Goal: Task Accomplishment & Management: Complete application form

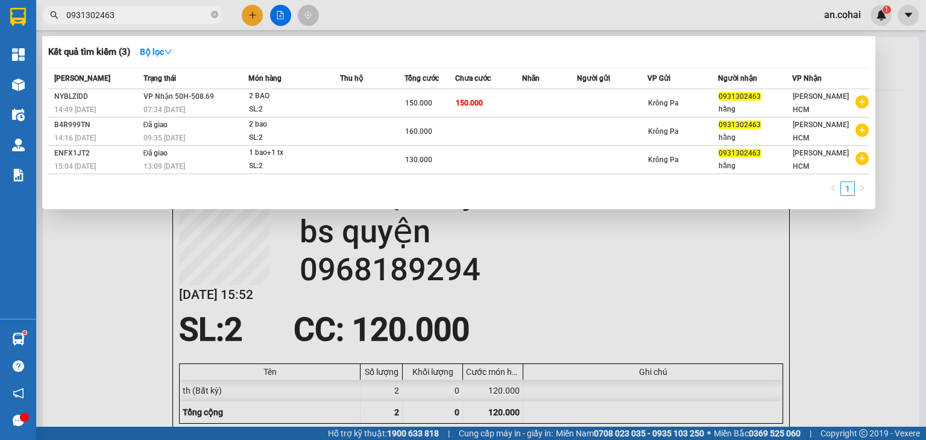
click at [169, 13] on input "0931302463" at bounding box center [137, 14] width 142 height 13
click at [365, 19] on div at bounding box center [463, 220] width 926 height 440
click at [212, 16] on icon "close-circle" at bounding box center [214, 14] width 7 height 7
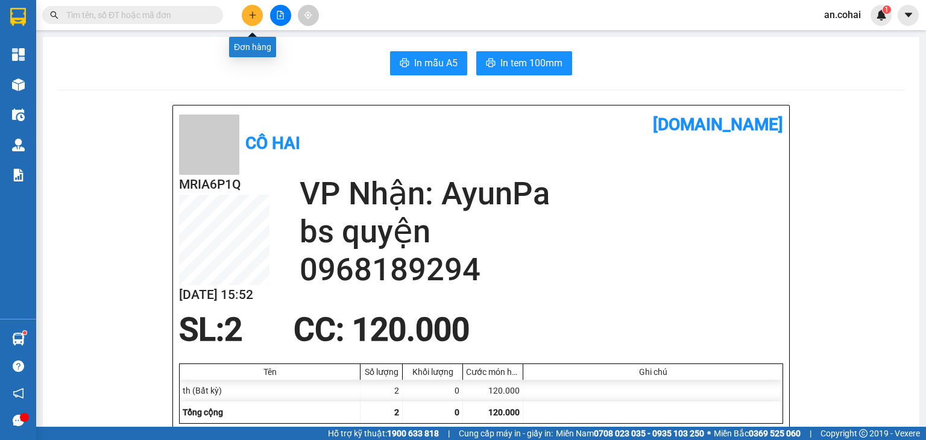
click at [257, 15] on button at bounding box center [252, 15] width 21 height 21
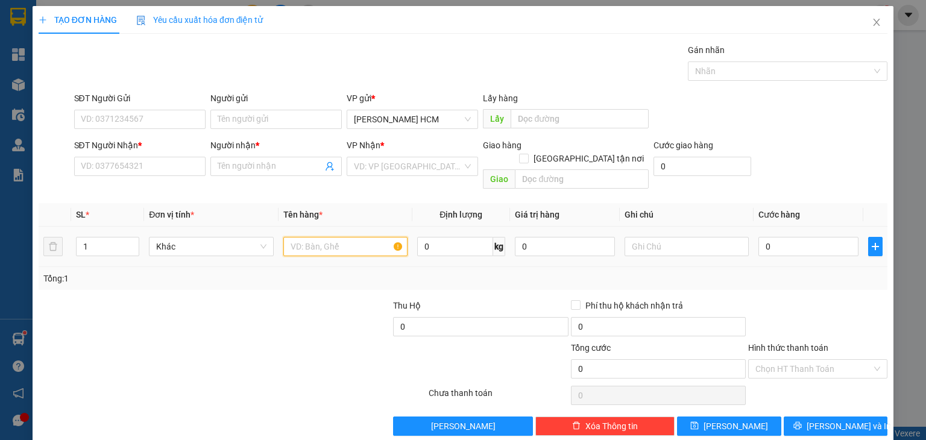
click at [364, 237] on input "text" at bounding box center [345, 246] width 124 height 19
type input "g"
type input "th"
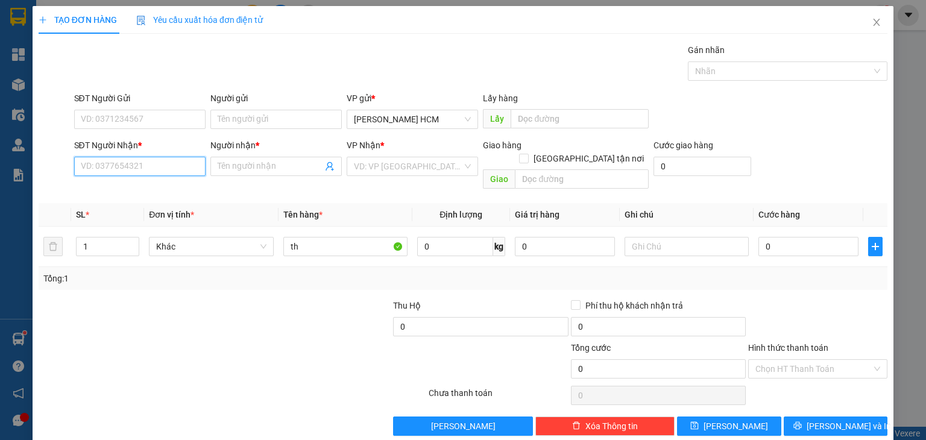
click at [186, 166] on input "SĐT Người Nhận *" at bounding box center [139, 166] width 131 height 19
type input "0965251812"
click at [174, 196] on div "0965251812 - C DIỄM" at bounding box center [138, 189] width 116 height 13
type input "C DIỄM"
type input "0965251812"
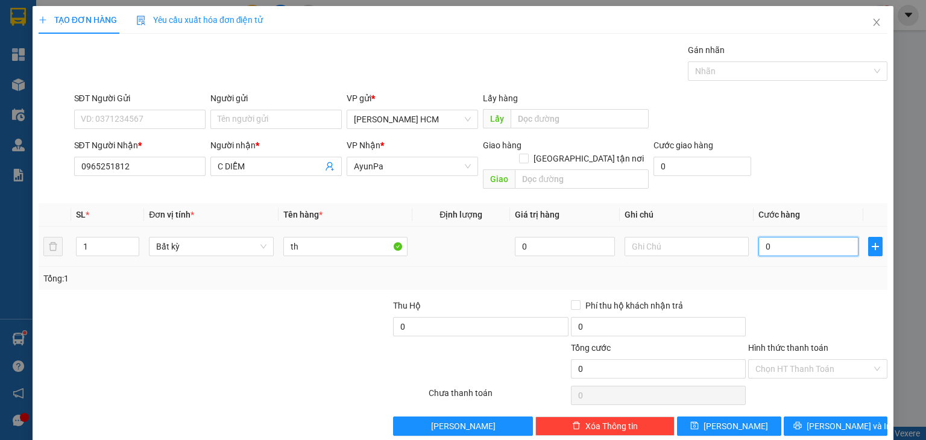
click at [760, 237] on input "0" at bounding box center [809, 246] width 100 height 19
click at [759, 237] on input "0" at bounding box center [809, 246] width 100 height 19
type input "10"
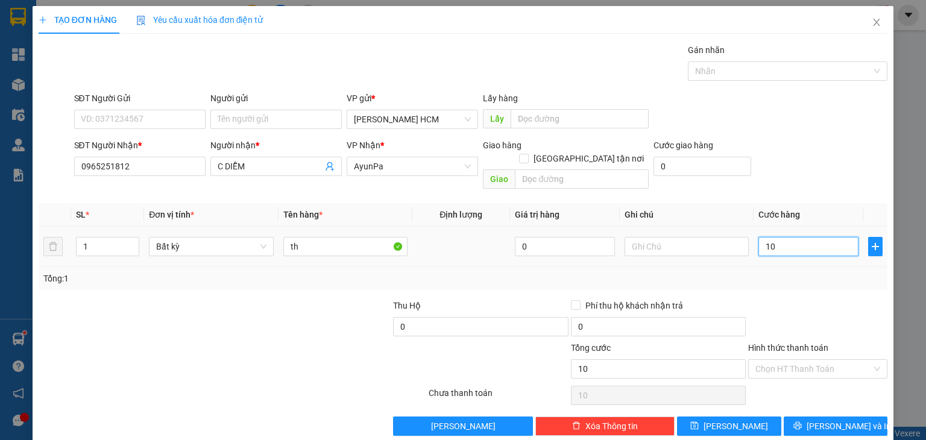
type input "100"
type input "100.000"
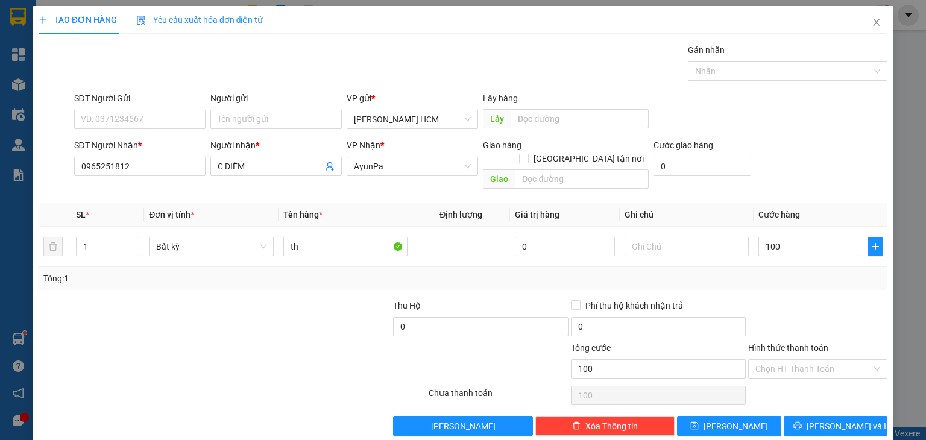
type input "100.000"
click at [838, 272] on div "Tổng: 1" at bounding box center [462, 278] width 839 height 13
click at [815, 417] on button "[PERSON_NAME] và In" at bounding box center [836, 426] width 104 height 19
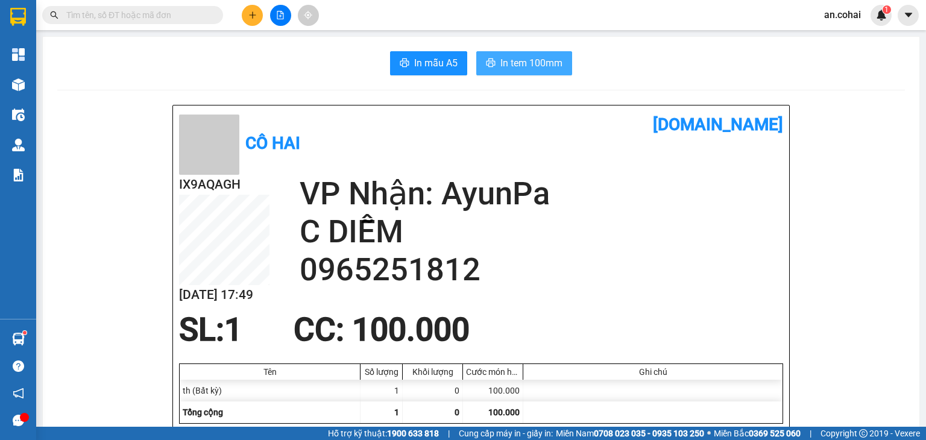
click at [514, 56] on span "In tem 100mm" at bounding box center [531, 62] width 62 height 15
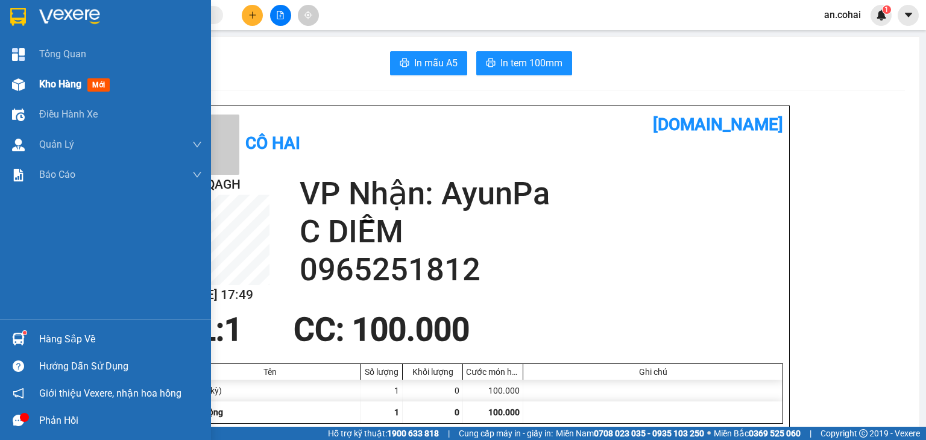
click at [36, 75] on div "Kho hàng mới" at bounding box center [105, 84] width 211 height 30
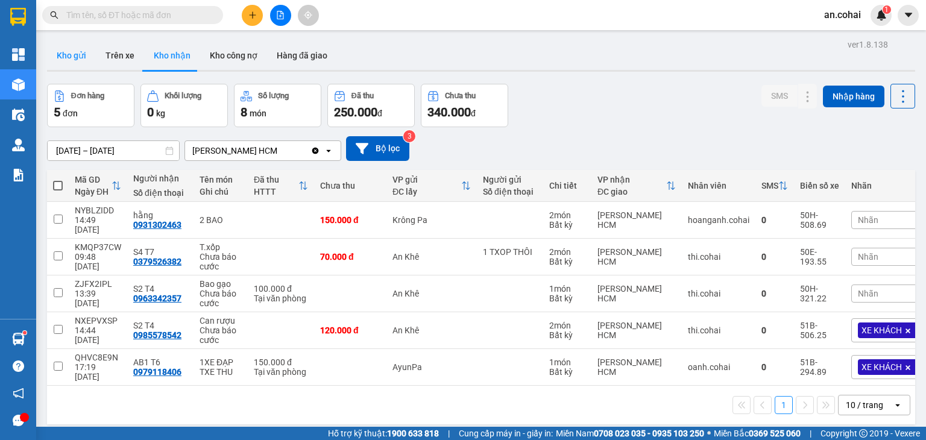
click at [79, 62] on button "Kho gửi" at bounding box center [71, 55] width 49 height 29
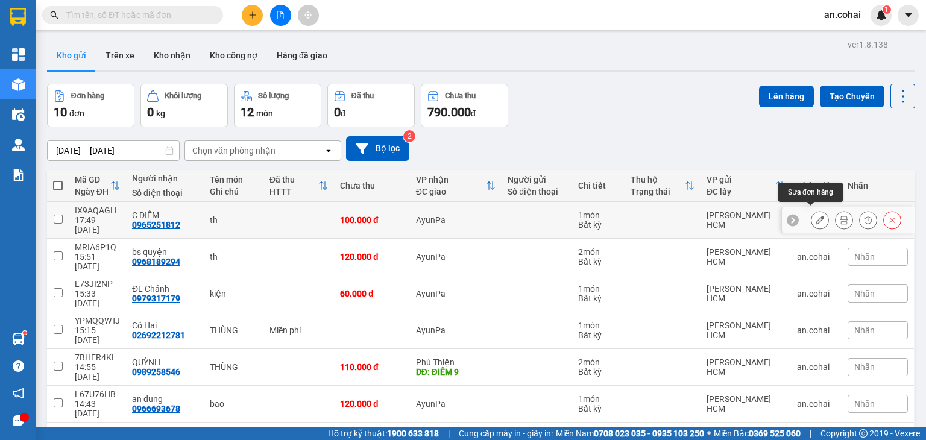
click at [816, 218] on icon at bounding box center [820, 220] width 8 height 8
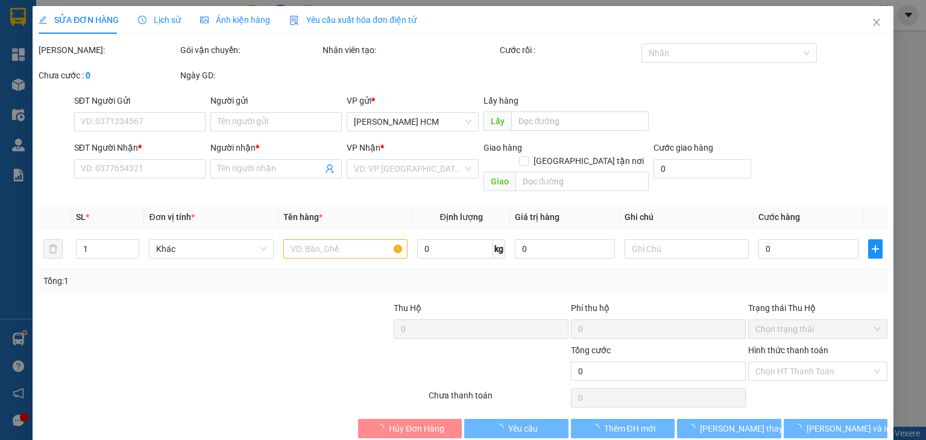
type input "0965251812"
type input "C DIỄM"
type input "100.000"
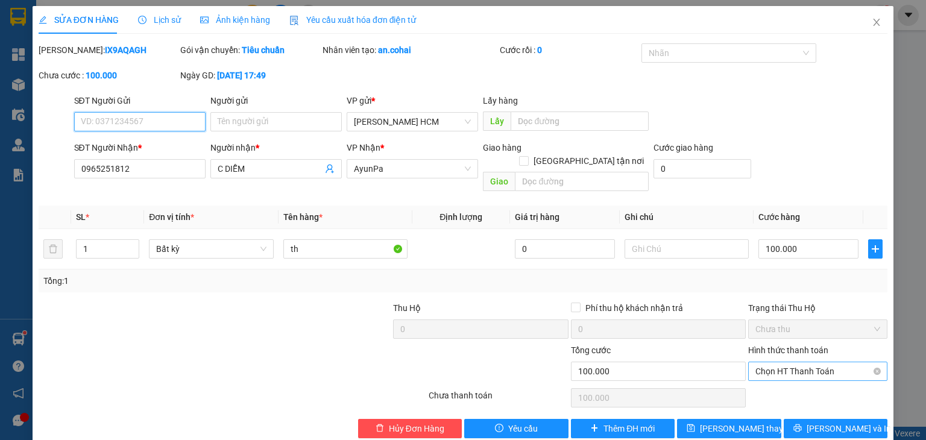
click at [779, 362] on div "Chọn HT Thanh Toán" at bounding box center [817, 371] width 139 height 19
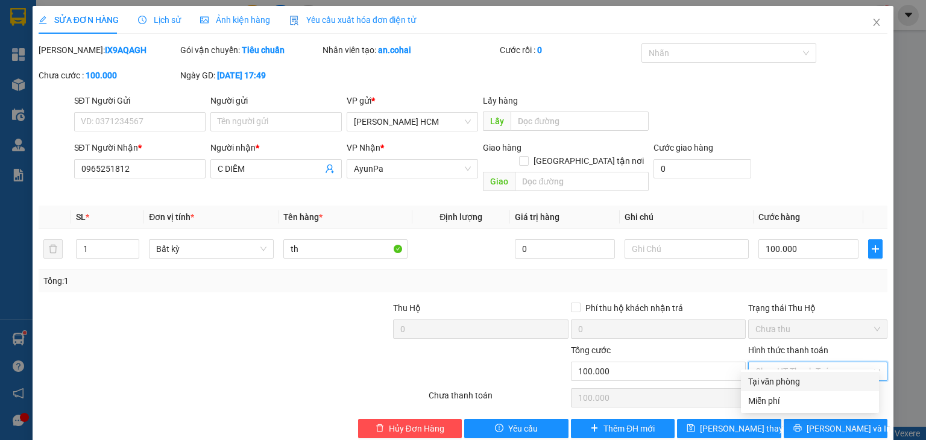
click at [790, 377] on div "Tại văn phòng" at bounding box center [810, 381] width 124 height 13
type input "0"
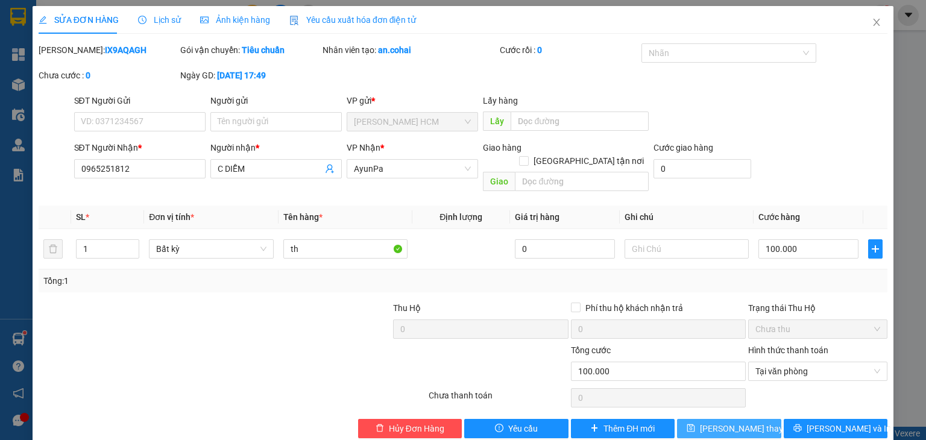
click at [737, 422] on span "[PERSON_NAME] thay đổi" at bounding box center [748, 428] width 96 height 13
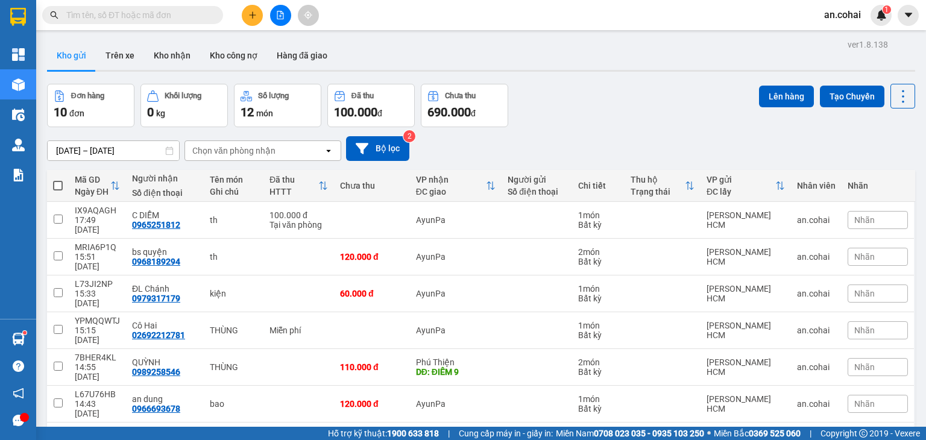
click at [251, 15] on icon "plus" at bounding box center [252, 15] width 8 height 8
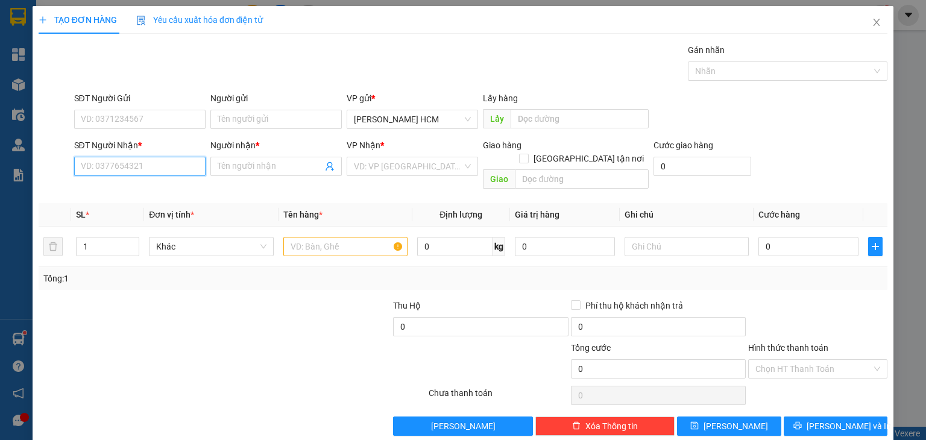
click at [144, 171] on input "SĐT Người Nhận *" at bounding box center [139, 166] width 131 height 19
click at [113, 165] on input "0825666778" at bounding box center [139, 166] width 131 height 19
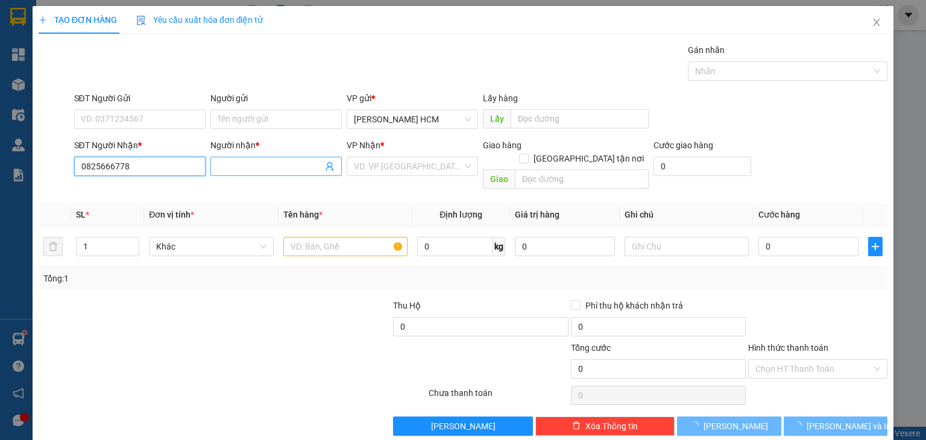
type input "0825666778"
click at [271, 162] on input "Người nhận *" at bounding box center [270, 166] width 105 height 13
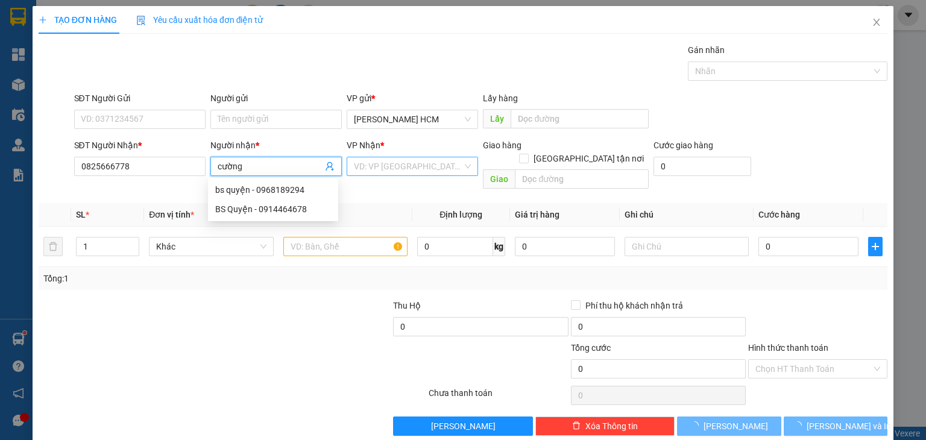
type input "cường"
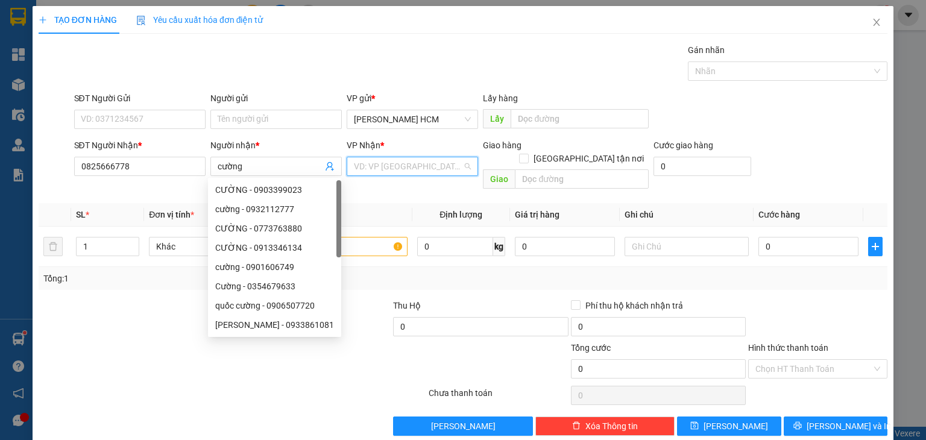
click at [383, 161] on input "search" at bounding box center [408, 166] width 109 height 18
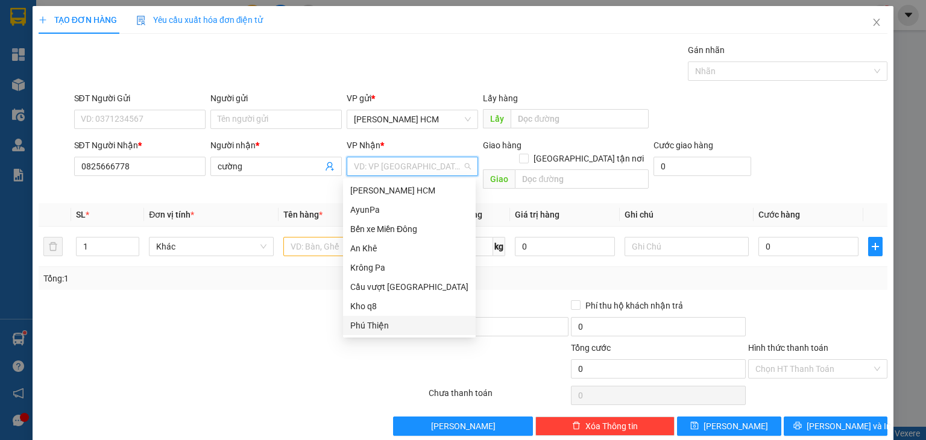
click at [376, 325] on div "Phú Thiện" at bounding box center [409, 325] width 118 height 13
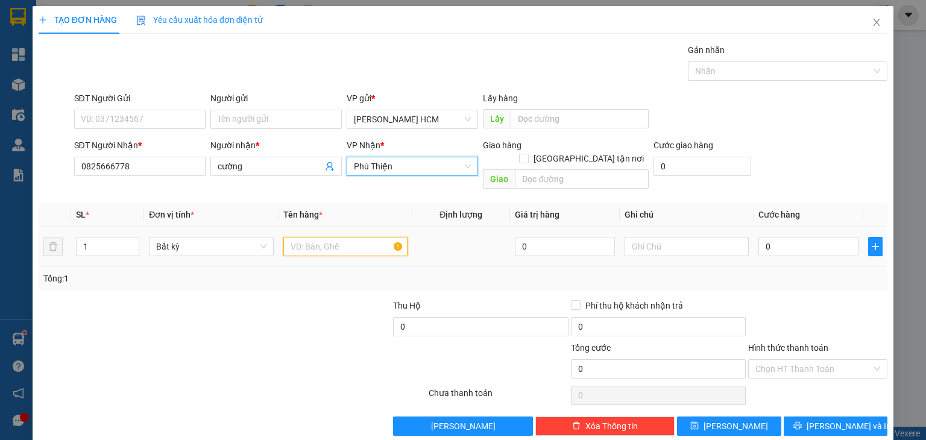
click at [328, 237] on input "text" at bounding box center [345, 246] width 124 height 19
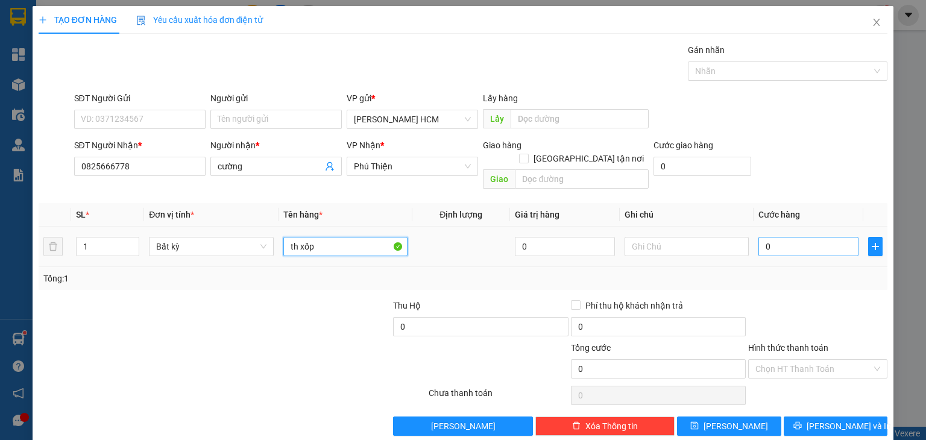
type input "th xốp"
click at [759, 237] on input "0" at bounding box center [809, 246] width 100 height 19
type input "70"
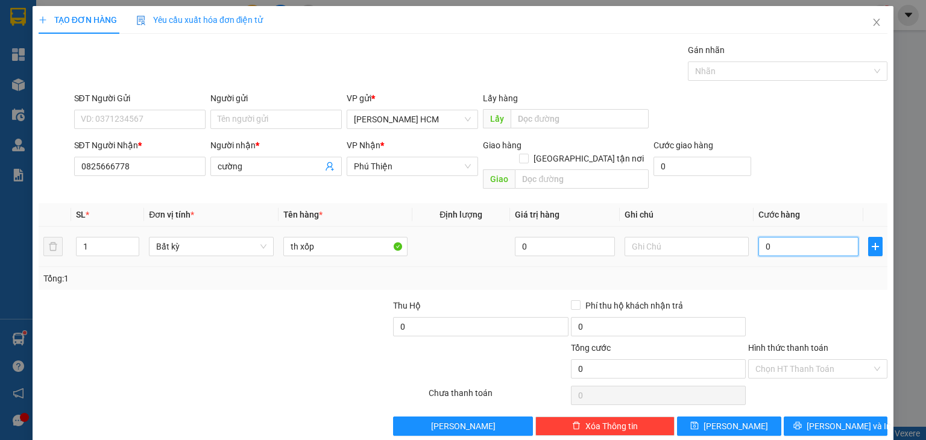
type input "70"
type input "70.000"
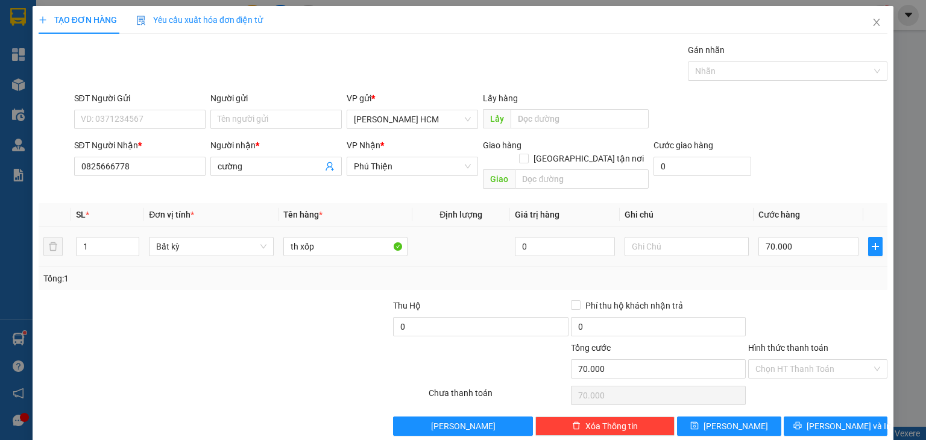
click at [764, 272] on div "Tổng: 1" at bounding box center [462, 278] width 839 height 13
click at [802, 417] on button "[PERSON_NAME] và In" at bounding box center [836, 426] width 104 height 19
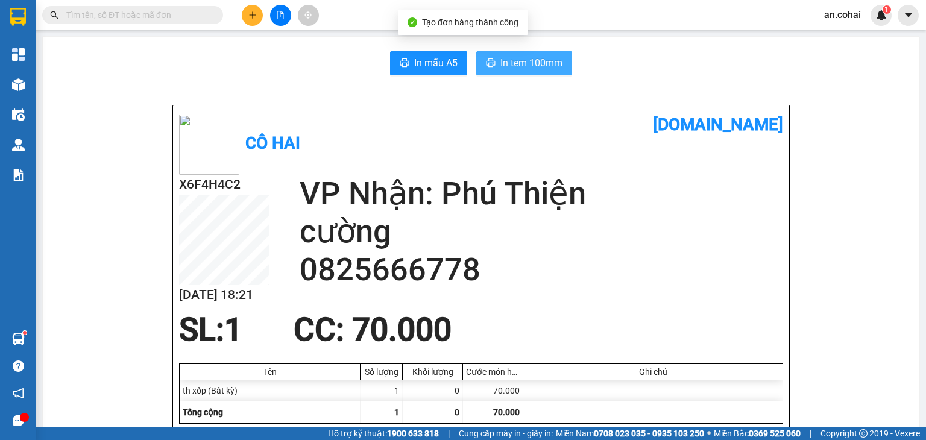
click at [500, 61] on span "In tem 100mm" at bounding box center [531, 62] width 62 height 15
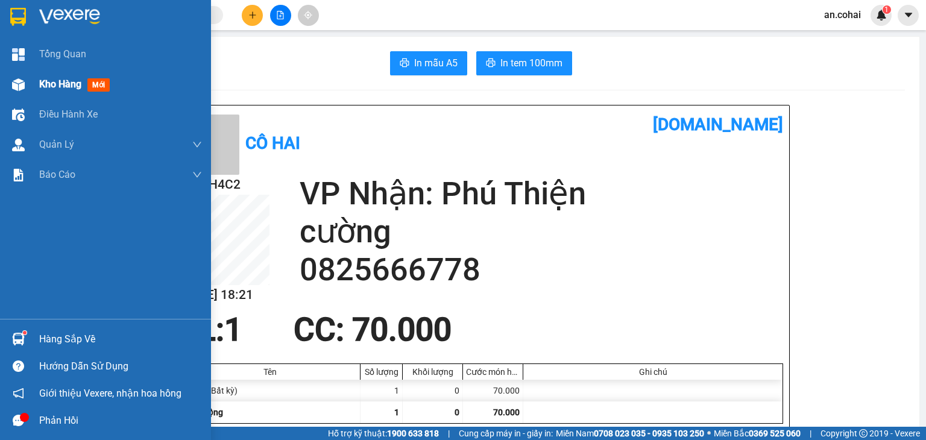
click at [10, 80] on div at bounding box center [18, 84] width 21 height 21
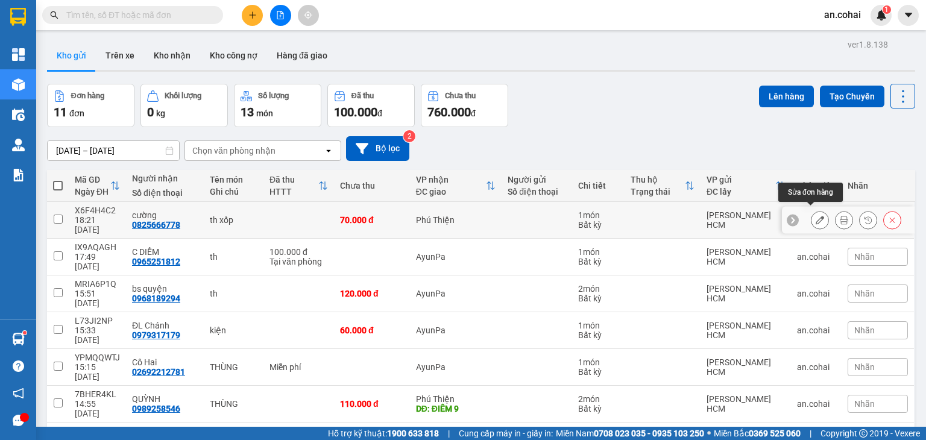
click at [816, 217] on icon at bounding box center [820, 220] width 8 height 8
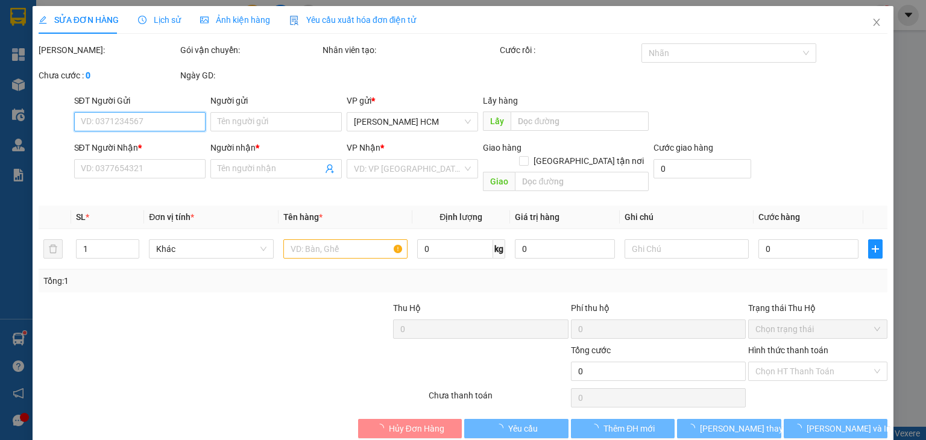
type input "0825666778"
type input "cường"
type input "70.000"
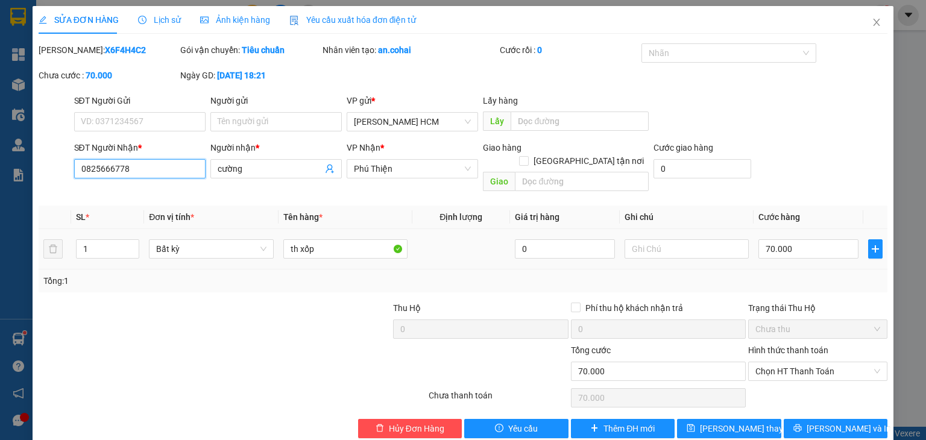
drag, startPoint x: 148, startPoint y: 165, endPoint x: 0, endPoint y: 236, distance: 164.8
click at [0, 236] on div "SỬA ĐƠN HÀNG Lịch sử Ảnh kiện hàng Yêu cầu xuất hóa đơn điện tử Total Paid Fee …" at bounding box center [463, 220] width 926 height 440
type input "0379526382"
drag, startPoint x: 259, startPoint y: 181, endPoint x: 89, endPoint y: 213, distance: 172.3
click at [90, 212] on div "Total Paid Fee 0 Total UnPaid Fee 70.000 Cash Collection Total Fee Mã ĐH: X6F4H…" at bounding box center [463, 240] width 849 height 395
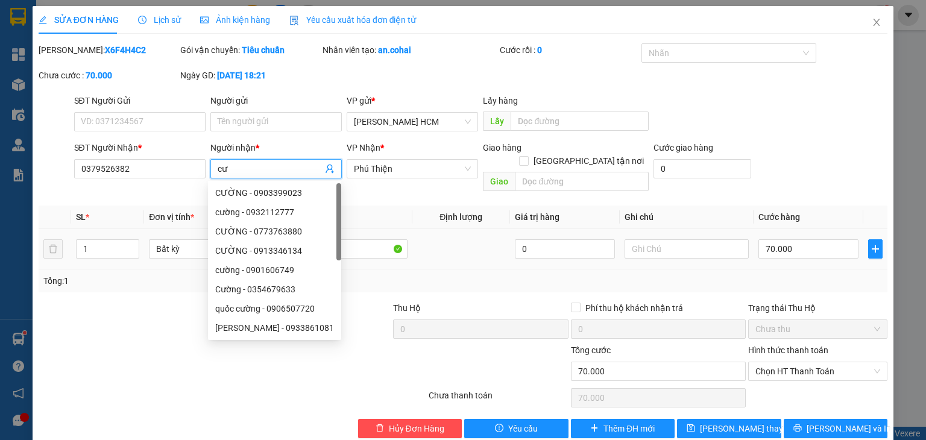
type input "c"
type input "long"
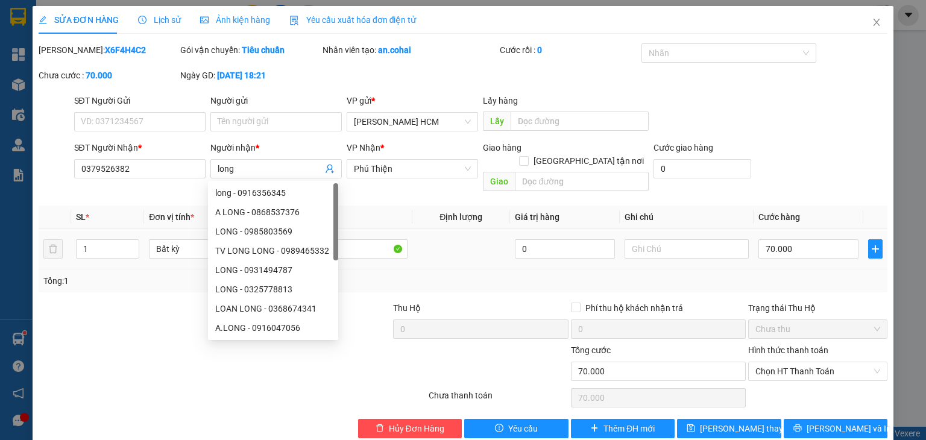
click at [836, 89] on div "Mã ĐH: X6F4H4C2 Gói vận chuyển: Tiêu chuẩn Nhân viên tạo: an.cohai Cước rồi : 0…" at bounding box center [462, 68] width 851 height 51
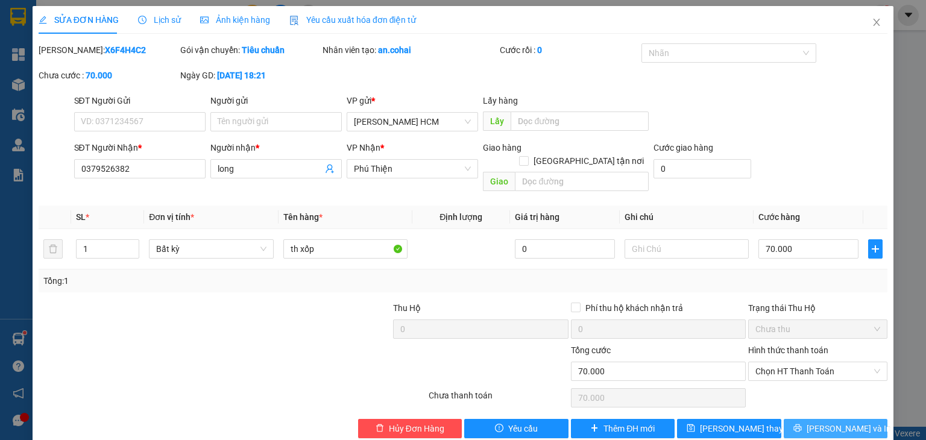
click at [827, 422] on span "[PERSON_NAME] và In" at bounding box center [849, 428] width 84 height 13
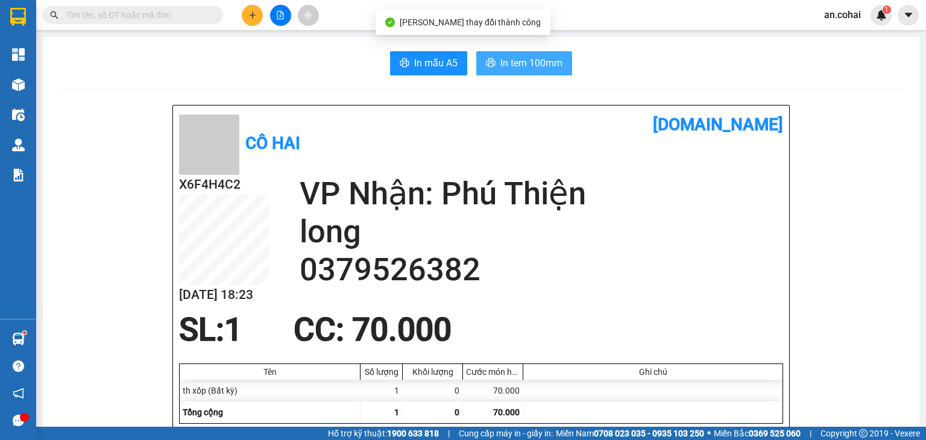
click at [523, 55] on button "In tem 100mm" at bounding box center [524, 63] width 96 height 24
